Goal: Transaction & Acquisition: Book appointment/travel/reservation

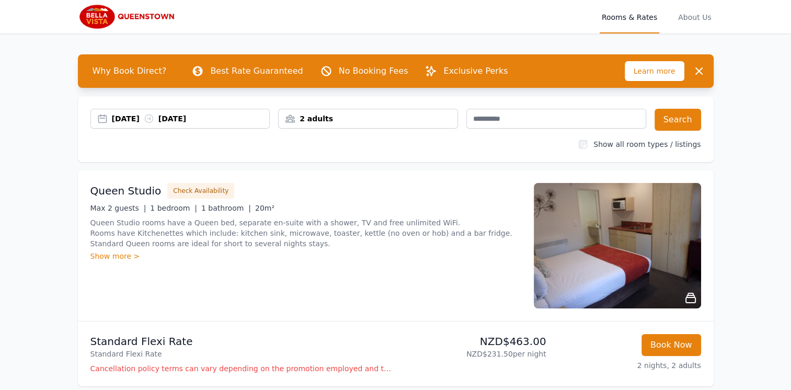
click at [339, 122] on div "2 adults" at bounding box center [368, 119] width 179 height 10
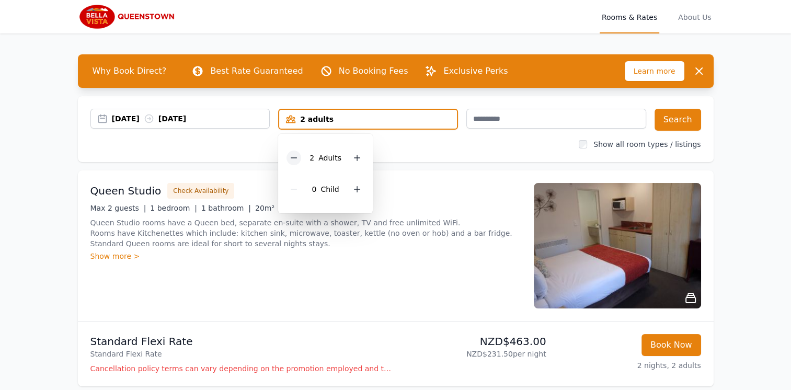
click at [297, 158] on icon at bounding box center [294, 158] width 6 height 0
click at [346, 191] on div at bounding box center [353, 189] width 15 height 15
click at [674, 131] on div "[DATE] [DATE] 1 adult, 1 child [DEMOGRAPHIC_DATA] Adult 1 Child Search Show all…" at bounding box center [396, 129] width 636 height 66
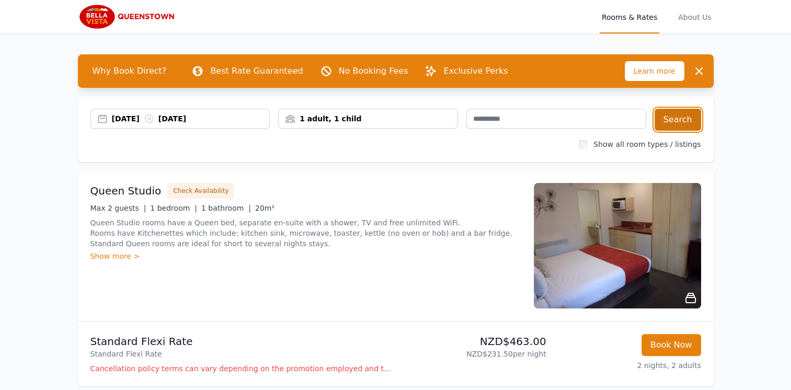
click at [678, 122] on button "Search" at bounding box center [678, 120] width 47 height 22
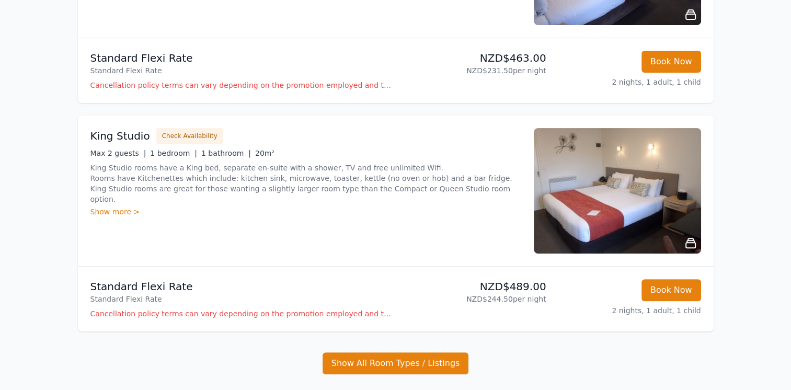
scroll to position [281, 0]
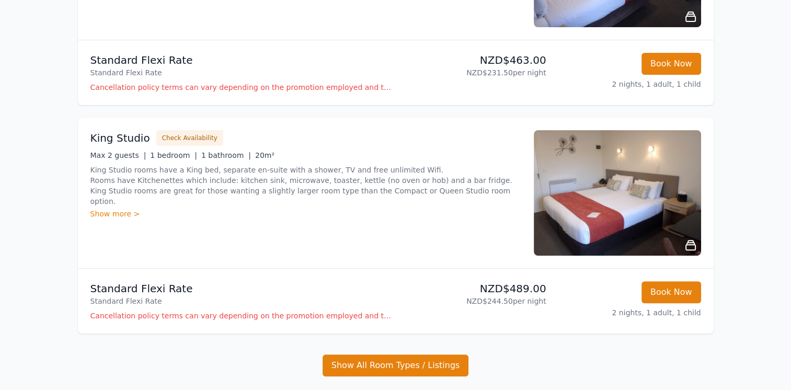
click at [688, 243] on icon at bounding box center [691, 245] width 13 height 13
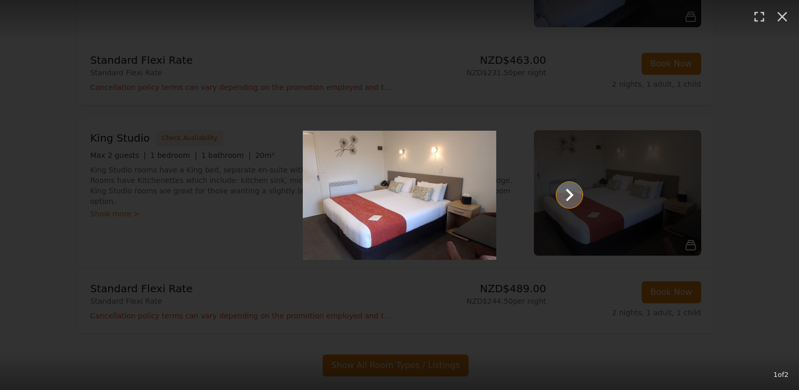
click at [568, 200] on icon "Show slide 2 of 2" at bounding box center [570, 195] width 8 height 13
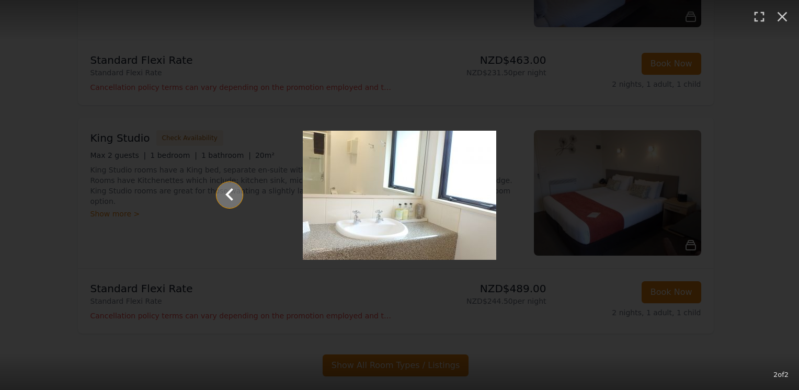
click at [229, 196] on icon "Show slide 1 of 2" at bounding box center [229, 194] width 8 height 13
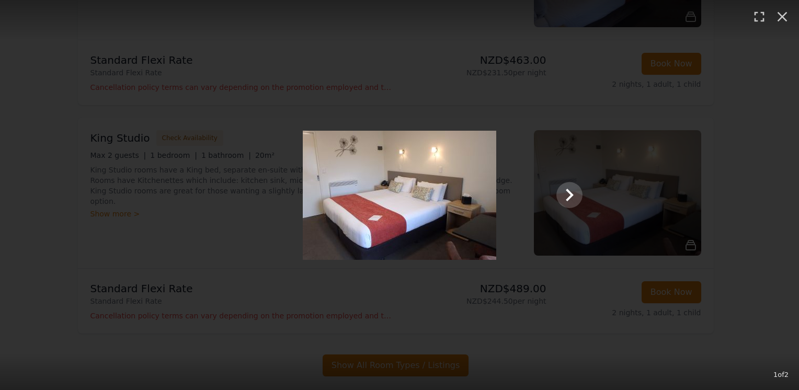
click at [789, 238] on div "1 of 2" at bounding box center [399, 195] width 799 height 390
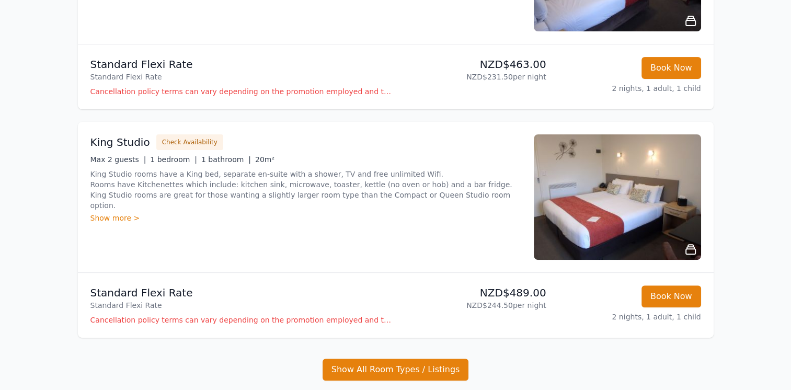
scroll to position [279, 0]
